Goal: Transaction & Acquisition: Register for event/course

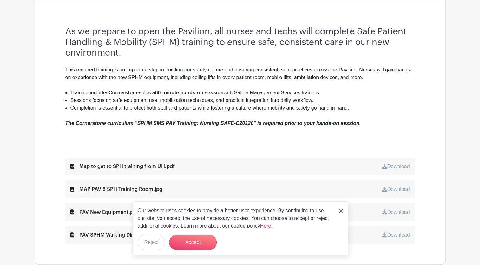
scroll to position [222, 0]
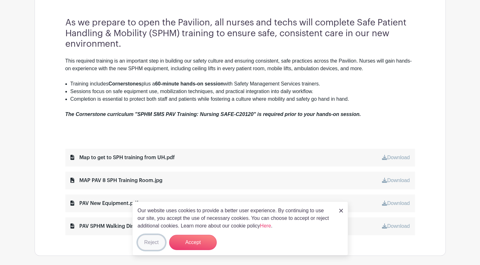
click at [160, 243] on button "Reject" at bounding box center [152, 242] width 28 height 15
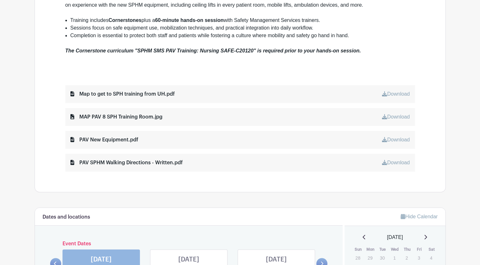
scroll to position [381, 0]
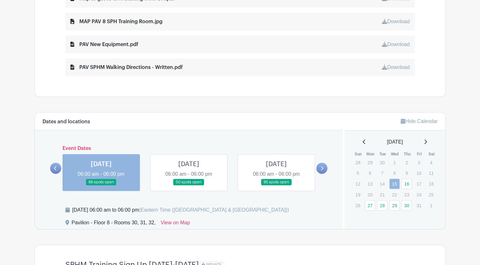
click at [119, 98] on div "SMS Safe Patient Handling Nursing: Pavilion SPHM Training Created by Ergonomics…" at bounding box center [240, 102] width 411 height 904
click at [145, 99] on div "SMS Safe Patient Handling Nursing: Pavilion SPHM Training Created by Ergonomics…" at bounding box center [240, 102] width 411 height 904
click at [146, 97] on div "SMS Safe Patient Handling Nursing: Pavilion SPHM Training Created by Ergonomics…" at bounding box center [240, 102] width 411 height 904
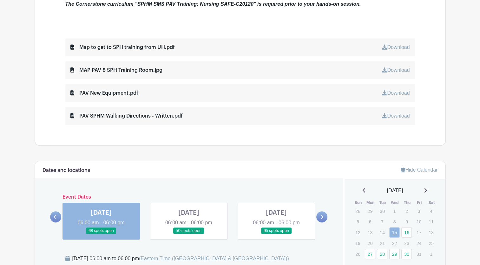
scroll to position [444, 0]
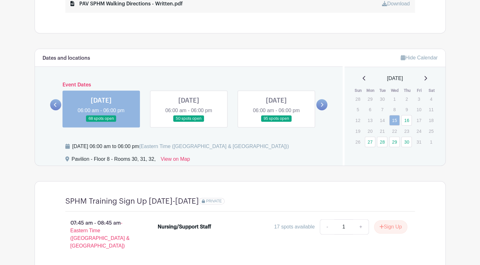
click at [58, 103] on link at bounding box center [55, 104] width 11 height 11
click at [56, 104] on icon at bounding box center [55, 104] width 3 height 5
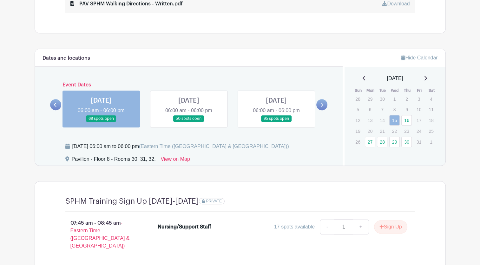
click at [56, 104] on icon at bounding box center [55, 104] width 3 height 5
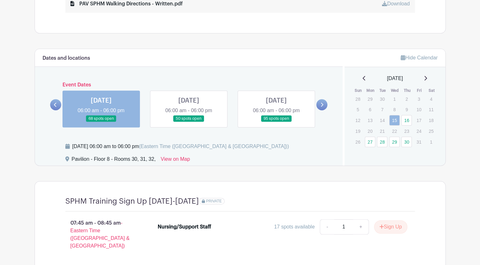
click at [322, 103] on icon at bounding box center [322, 104] width 3 height 5
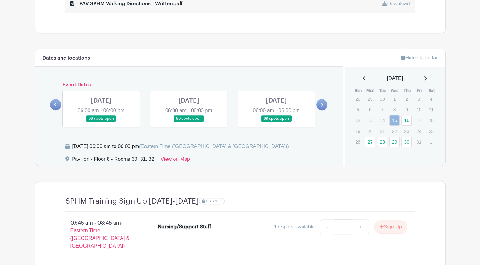
click at [325, 103] on link at bounding box center [321, 104] width 11 height 11
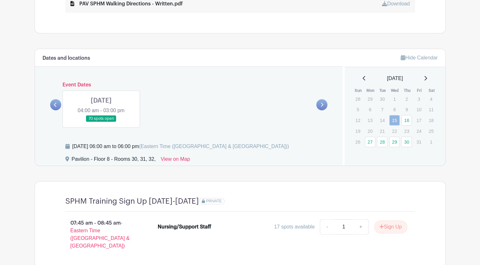
click at [51, 104] on link at bounding box center [55, 104] width 11 height 11
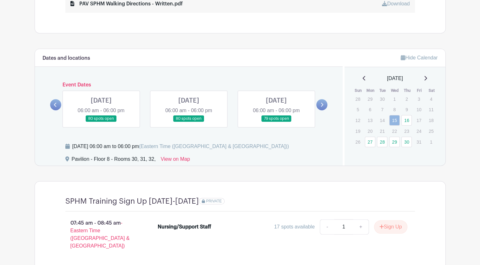
click at [56, 104] on icon at bounding box center [55, 104] width 3 height 5
click at [276, 122] on link at bounding box center [276, 122] width 0 height 0
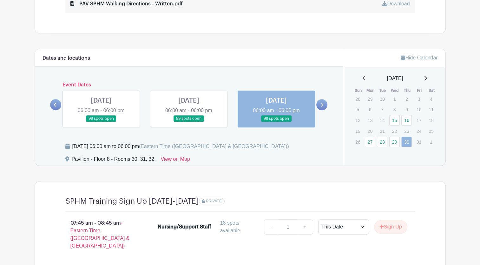
click at [276, 122] on link at bounding box center [276, 122] width 0 height 0
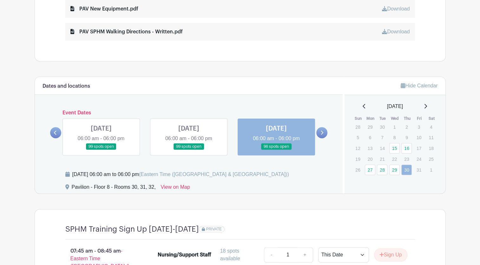
scroll to position [413, 0]
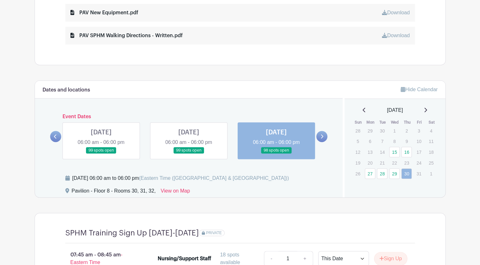
click at [276, 154] on link at bounding box center [276, 154] width 0 height 0
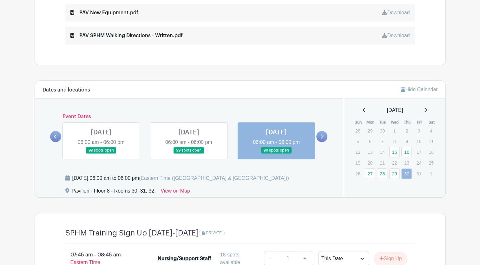
click at [276, 154] on link at bounding box center [276, 154] width 0 height 0
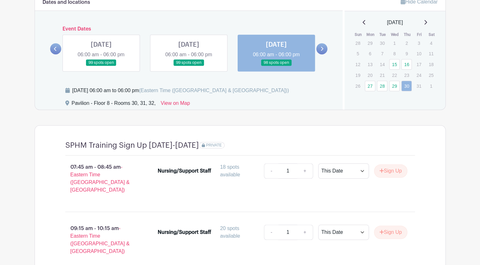
scroll to position [400, 0]
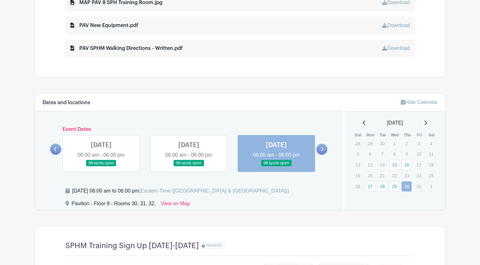
click at [57, 148] on icon at bounding box center [55, 149] width 3 height 5
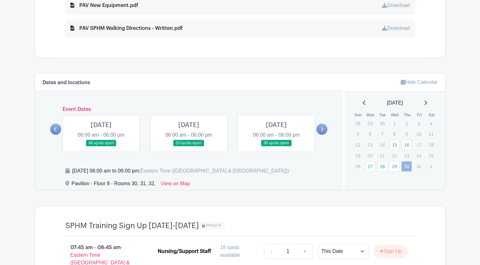
scroll to position [368, 0]
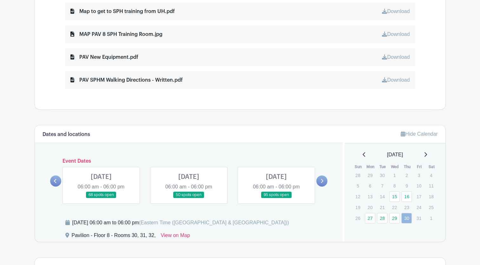
click at [189, 198] on link at bounding box center [189, 198] width 0 height 0
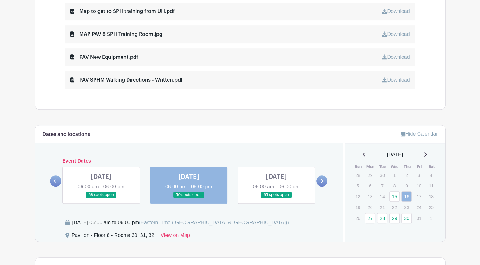
click at [189, 198] on link at bounding box center [189, 198] width 0 height 0
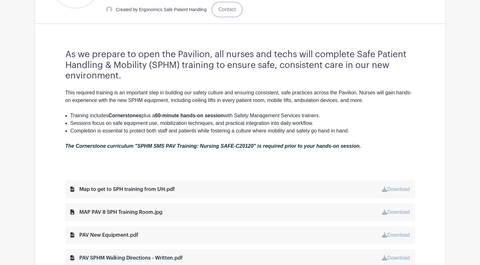
scroll to position [317, 0]
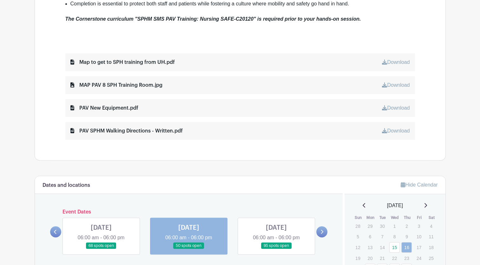
click at [101, 249] on link at bounding box center [101, 249] width 0 height 0
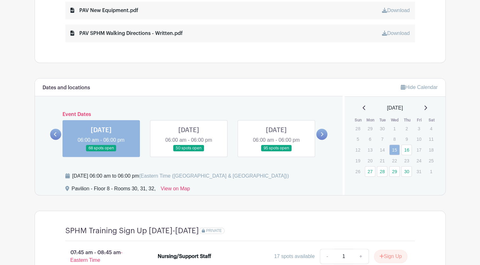
scroll to position [409, 0]
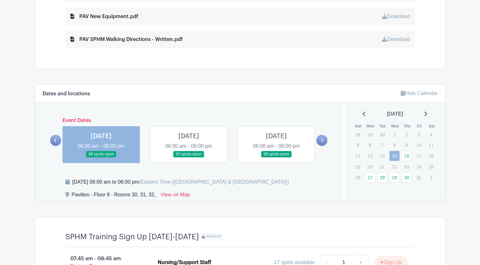
click at [58, 138] on link at bounding box center [55, 140] width 11 height 11
click at [53, 138] on link at bounding box center [55, 140] width 11 height 11
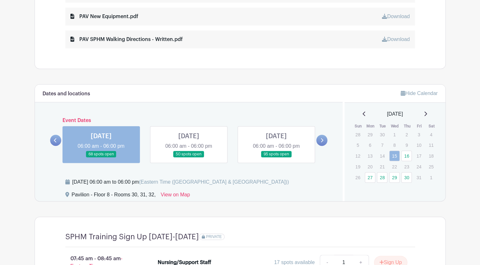
click at [53, 138] on link at bounding box center [55, 140] width 11 height 11
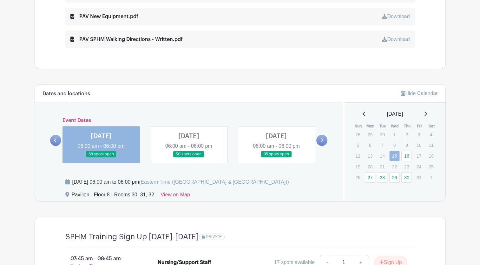
click at [53, 138] on link at bounding box center [55, 140] width 11 height 11
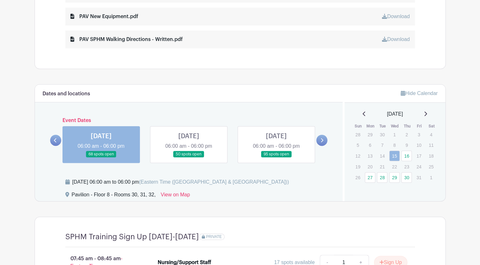
click at [53, 138] on link at bounding box center [55, 140] width 11 height 11
click at [319, 141] on link at bounding box center [321, 140] width 11 height 11
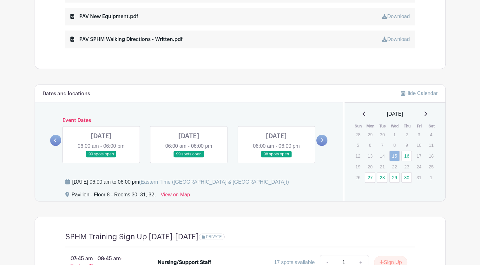
click at [276, 157] on link at bounding box center [276, 157] width 0 height 0
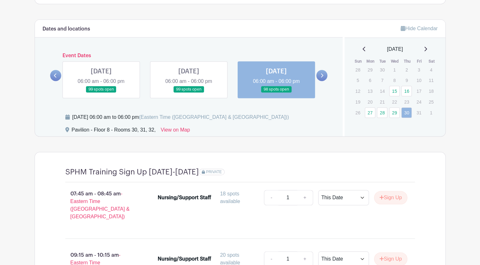
scroll to position [463, 0]
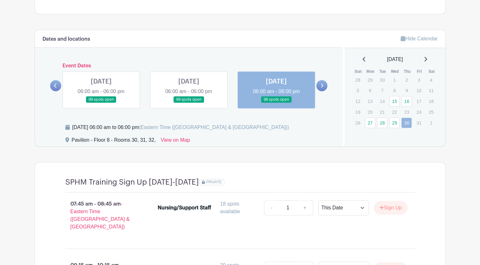
click at [322, 87] on icon at bounding box center [322, 85] width 3 height 5
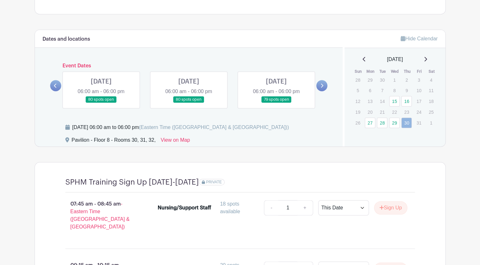
click at [322, 87] on icon at bounding box center [322, 85] width 3 height 5
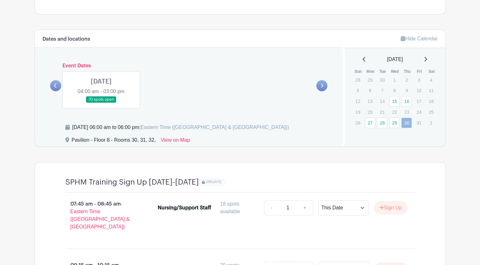
click at [52, 86] on link at bounding box center [55, 85] width 11 height 11
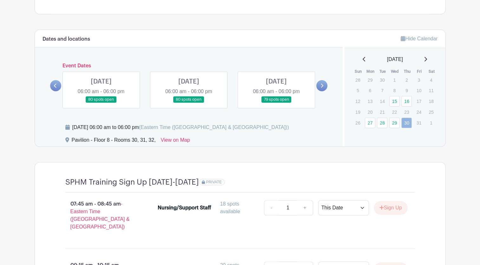
click at [52, 86] on link at bounding box center [55, 85] width 11 height 11
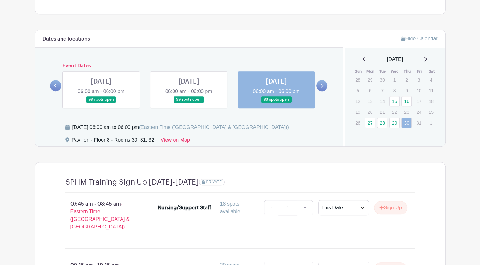
click at [52, 86] on link at bounding box center [55, 85] width 11 height 11
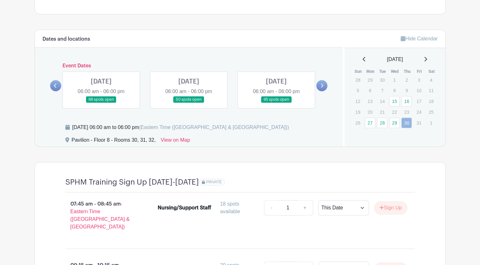
click at [52, 86] on link at bounding box center [55, 85] width 11 height 11
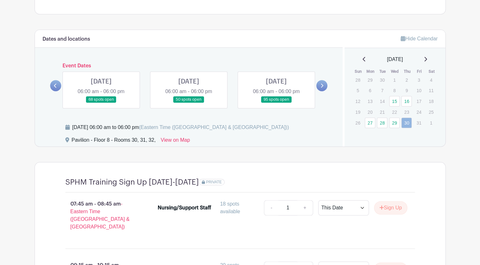
click at [52, 86] on link at bounding box center [55, 85] width 11 height 11
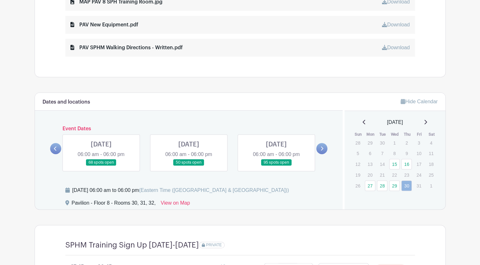
scroll to position [400, 0]
click at [324, 149] on link at bounding box center [321, 148] width 11 height 11
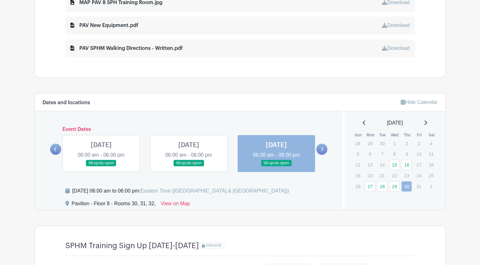
click at [276, 166] on link at bounding box center [276, 166] width 0 height 0
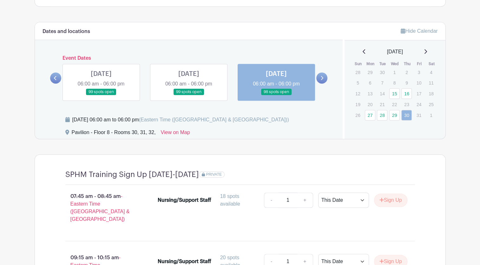
scroll to position [432, 0]
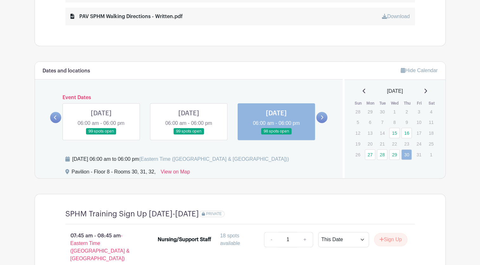
click at [56, 116] on icon at bounding box center [55, 117] width 3 height 5
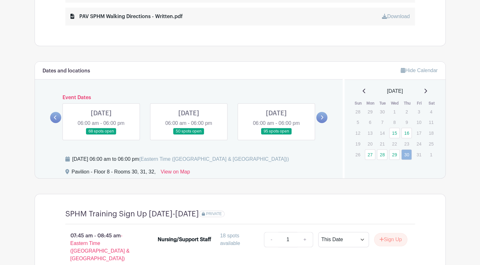
click at [56, 116] on icon at bounding box center [55, 117] width 3 height 5
click at [189, 135] on link at bounding box center [189, 135] width 0 height 0
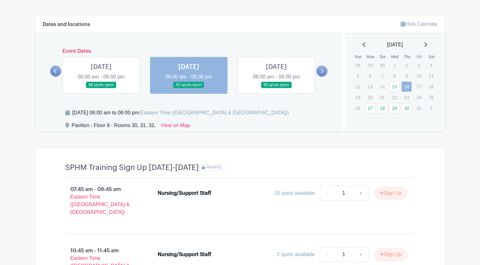
scroll to position [559, 0]
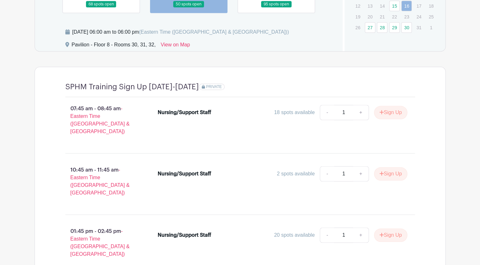
click at [265, 61] on turbo-frame "Dates and locations Event Dates [DATE] 06:00 am - 06:00 pm 68 spots open [DATE]…" at bounding box center [240, 155] width 411 height 442
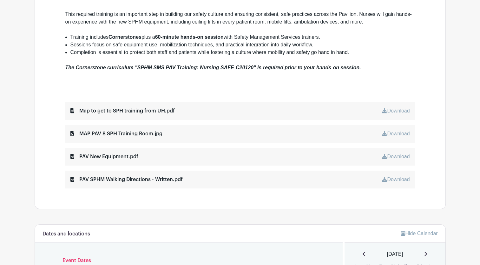
scroll to position [349, 0]
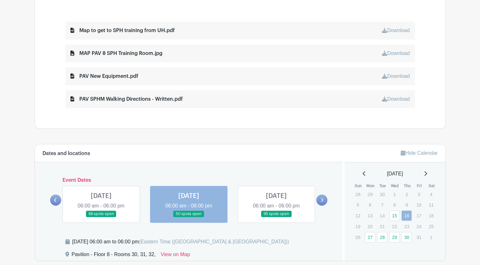
click at [189, 217] on link at bounding box center [189, 217] width 0 height 0
click at [205, 233] on div "Dates and locations Event Dates [DATE] 06:00 am - 06:00 pm 68 spots open [DATE]…" at bounding box center [189, 202] width 308 height 116
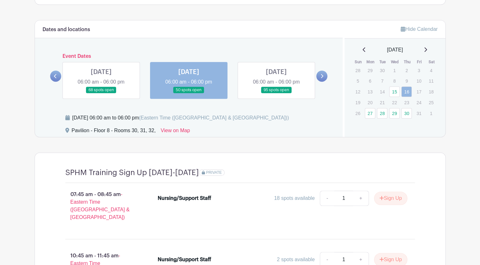
scroll to position [540, 0]
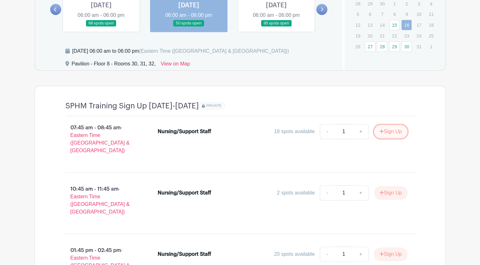
click at [374, 131] on button "Sign Up" at bounding box center [390, 131] width 33 height 13
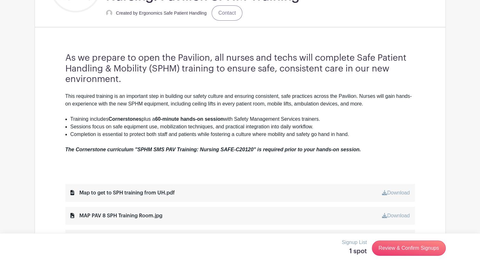
scroll to position [187, 0]
click at [429, 250] on link "Review & Confirm Signups" at bounding box center [409, 247] width 74 height 15
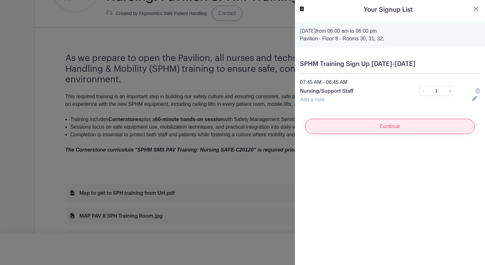
click at [384, 127] on input "Continue" at bounding box center [390, 126] width 170 height 15
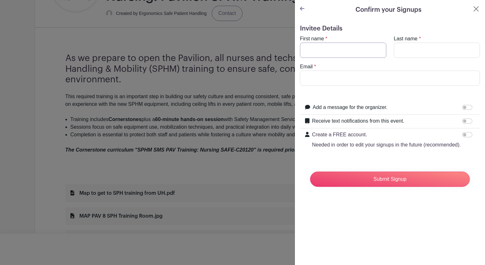
click at [305, 51] on input "First name" at bounding box center [343, 50] width 86 height 15
type input "[PERSON_NAME]"
click at [411, 48] on input "Last name" at bounding box center [437, 50] width 86 height 15
type input "[PERSON_NAME]"
click at [351, 78] on input "Email" at bounding box center [390, 77] width 180 height 15
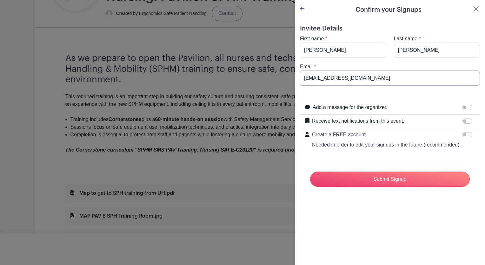
type input "[EMAIL_ADDRESS][DOMAIN_NAME]"
click at [462, 121] on input "Receive text notifications from this event." at bounding box center [467, 120] width 10 height 5
checkbox input "true"
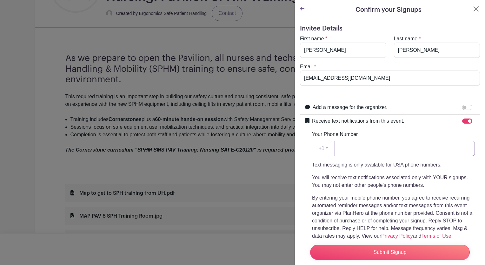
click at [352, 147] on input "Your Phone Number" at bounding box center [405, 148] width 140 height 15
type input "8109231599"
click at [310, 244] on input "Submit Signup" at bounding box center [390, 251] width 160 height 15
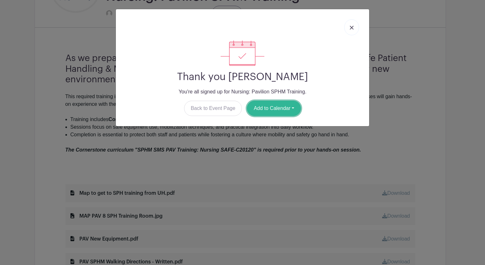
click at [278, 104] on button "Add to Calendar" at bounding box center [274, 108] width 54 height 15
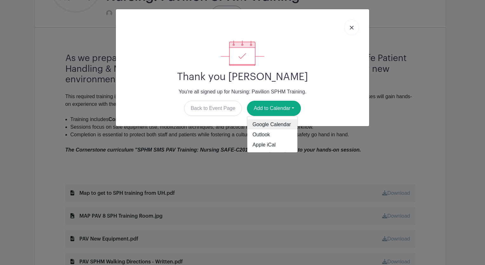
click at [275, 124] on link "Google Calendar" at bounding box center [272, 124] width 50 height 10
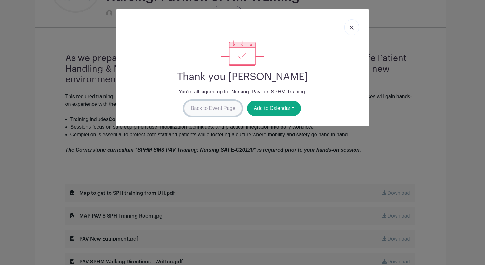
click at [201, 111] on link "Back to Event Page" at bounding box center [213, 108] width 58 height 15
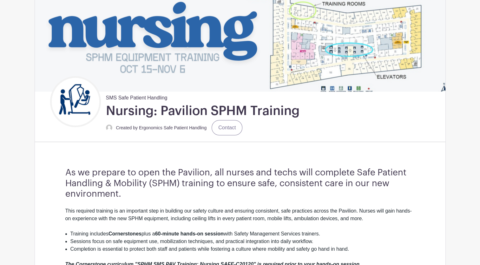
scroll to position [159, 0]
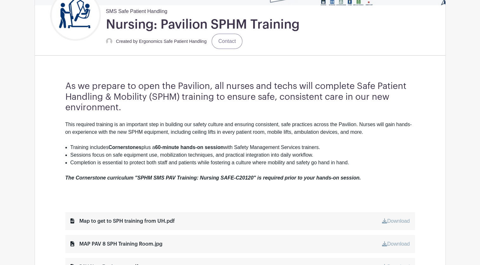
click at [135, 221] on div "Map to get to SPH training from UH.pdf" at bounding box center [122, 221] width 104 height 8
click at [394, 221] on link "Download" at bounding box center [396, 220] width 28 height 5
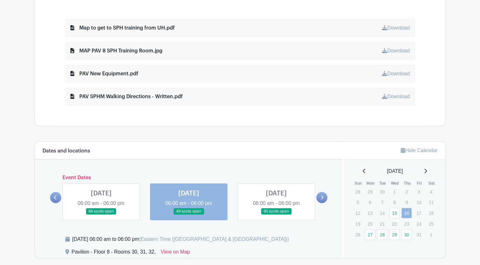
scroll to position [317, 0]
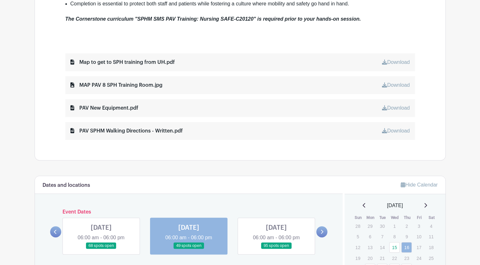
click at [406, 87] on link "Download" at bounding box center [396, 84] width 28 height 5
drag, startPoint x: 118, startPoint y: 104, endPoint x: 137, endPoint y: 102, distance: 19.5
click at [118, 104] on div "PAV New Equipment.pdf" at bounding box center [104, 108] width 68 height 8
click at [395, 106] on link "Download" at bounding box center [396, 107] width 28 height 5
